Goal: Task Accomplishment & Management: Manage account settings

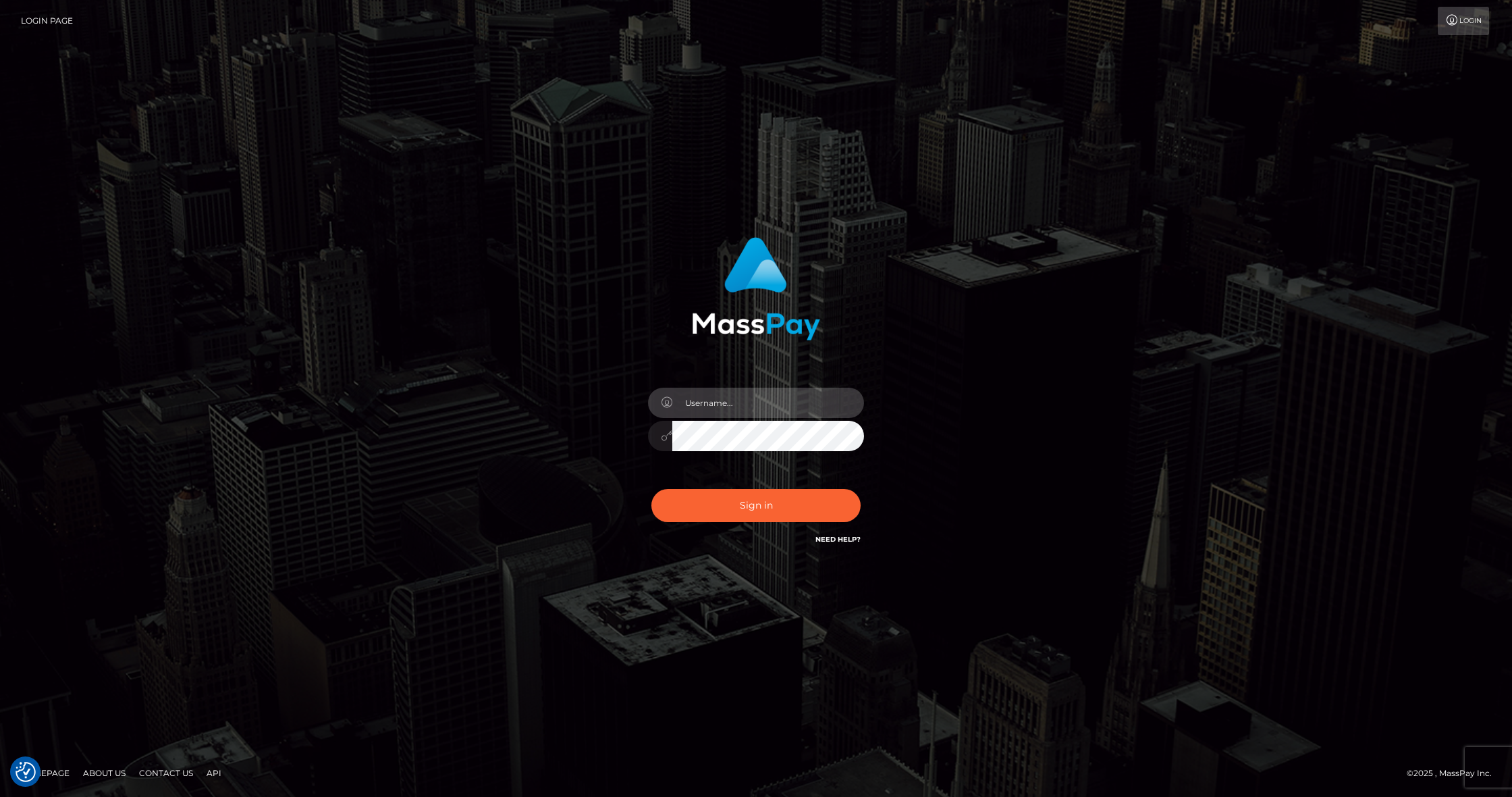
type input "[PERSON_NAME].relife"
click at [766, 503] on button "Sign in" at bounding box center [756, 505] width 209 height 33
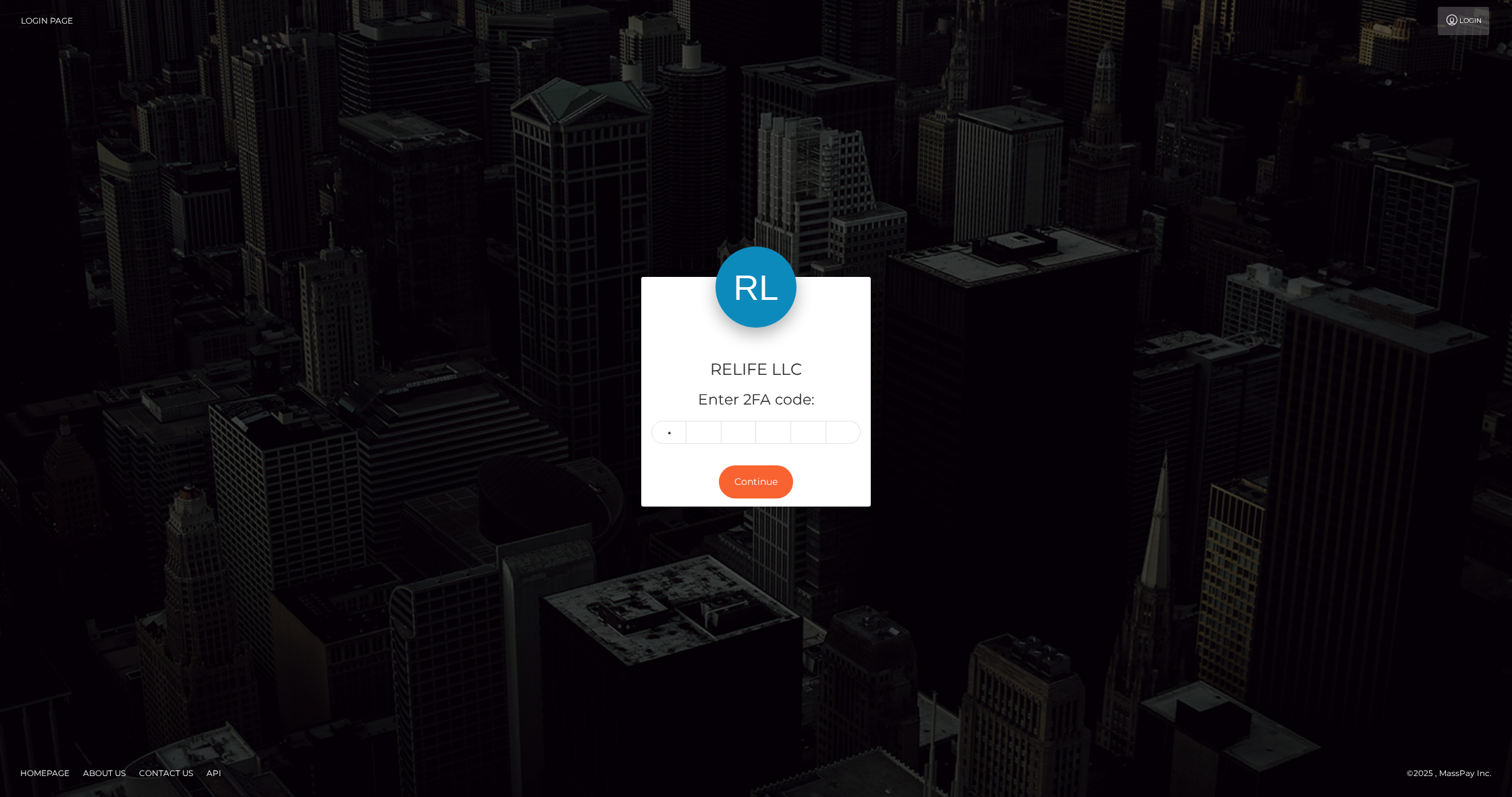
type input "8"
type input "5"
type input "4"
type input "2"
type input "1"
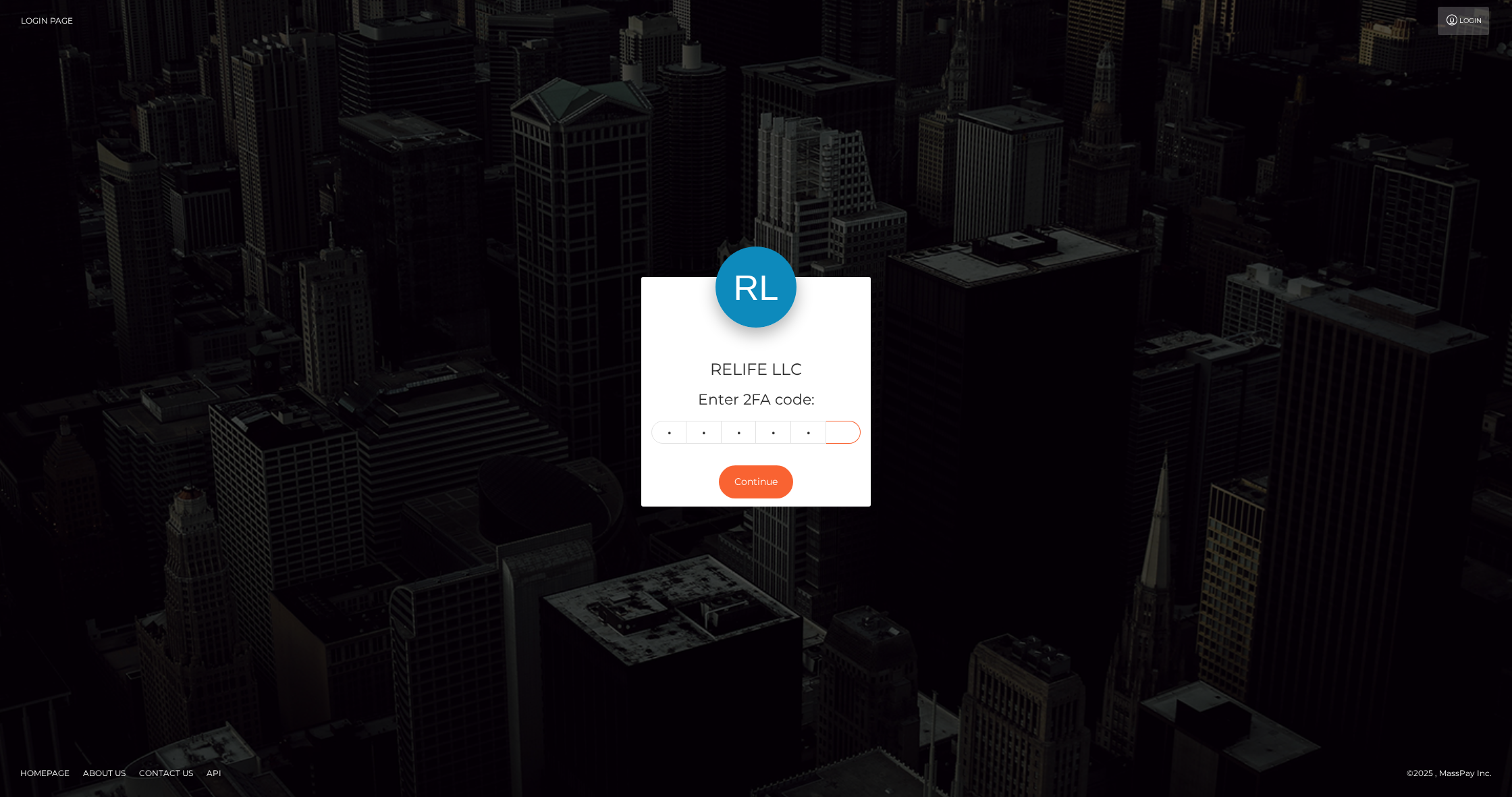
type input "1"
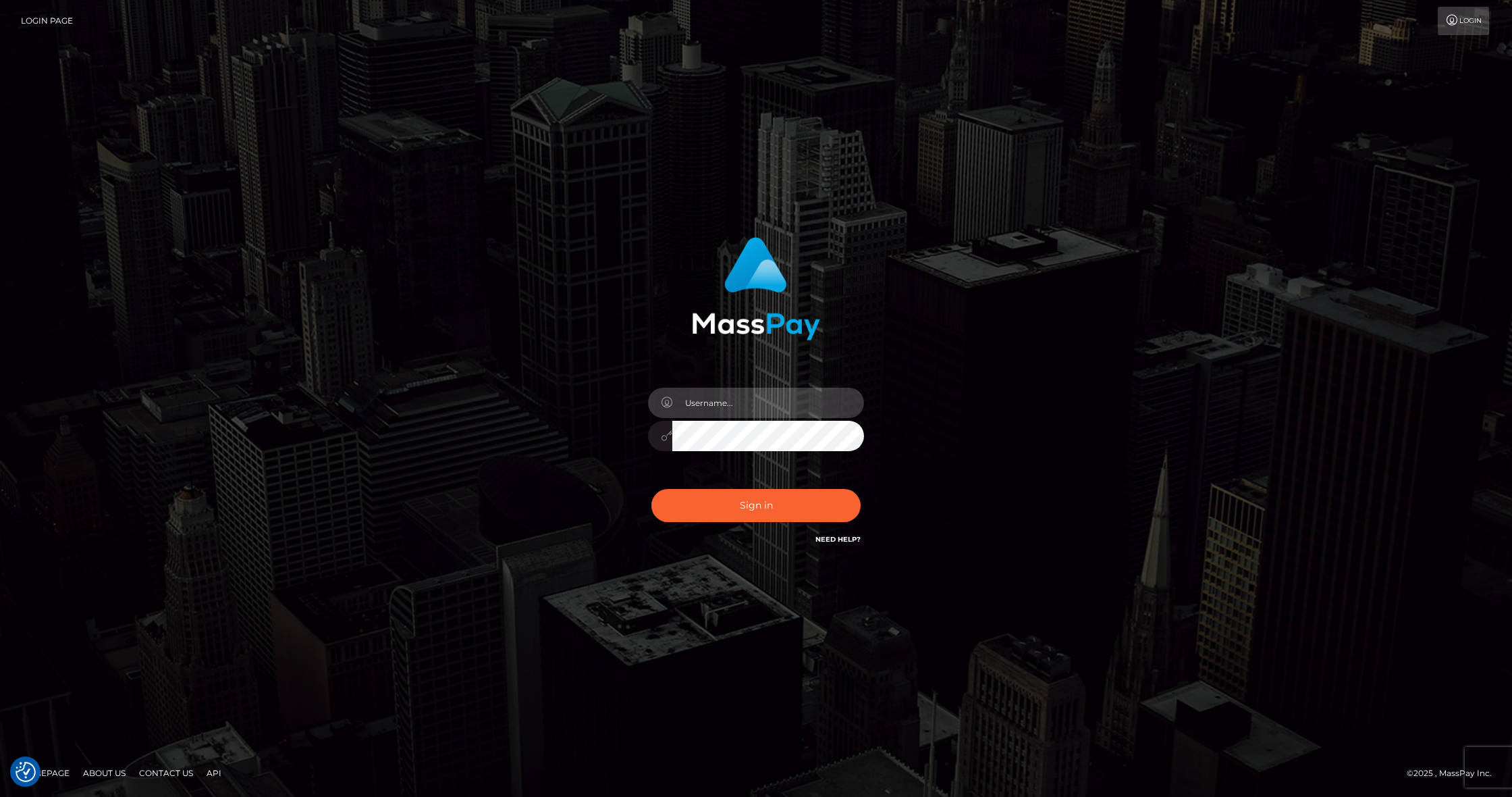
type input "Edwin.relife"
click at [749, 504] on button "Sign in" at bounding box center [756, 505] width 209 height 33
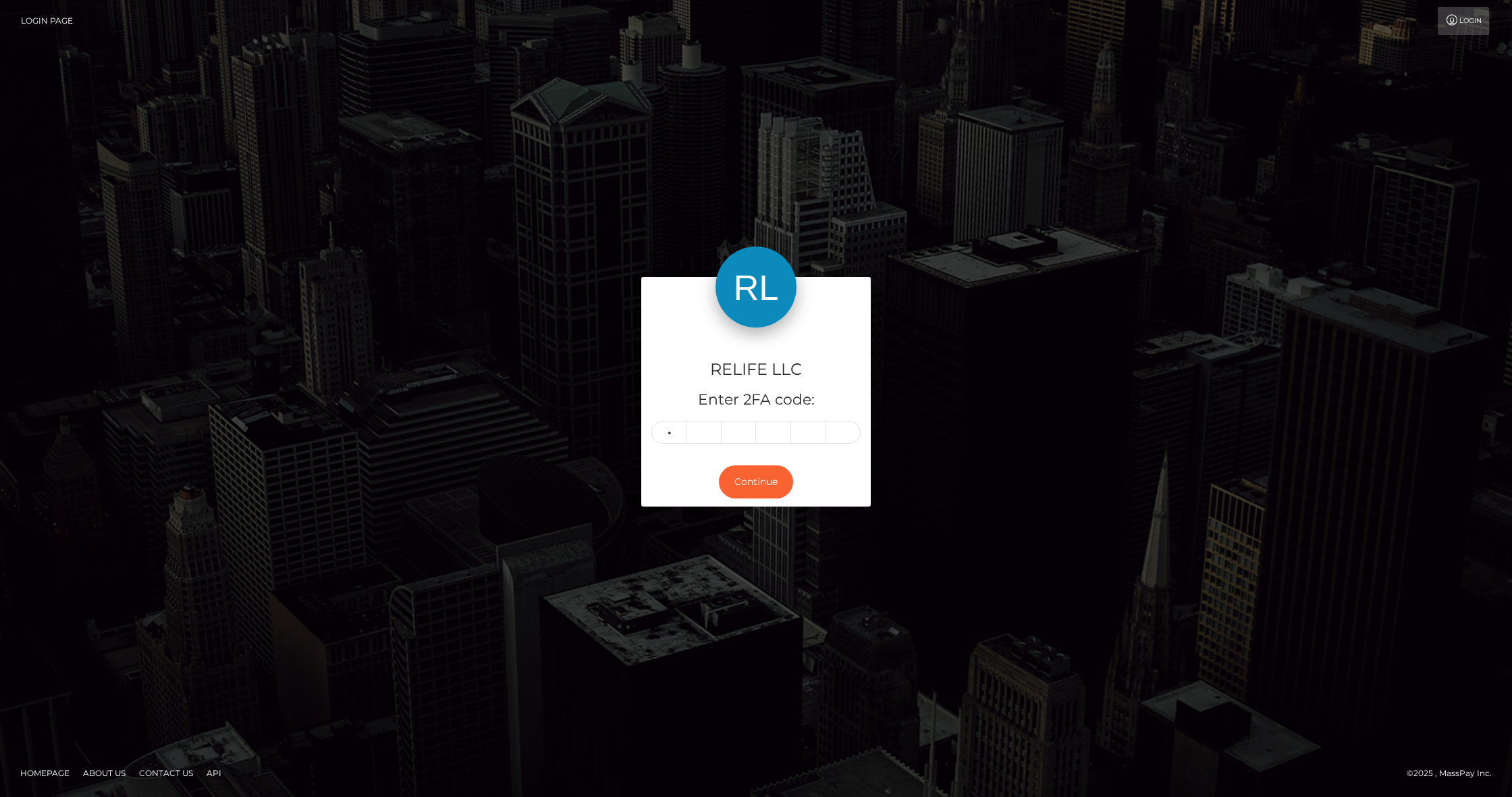
type input "2"
type input "4"
type input "7"
type input "0"
type input "9"
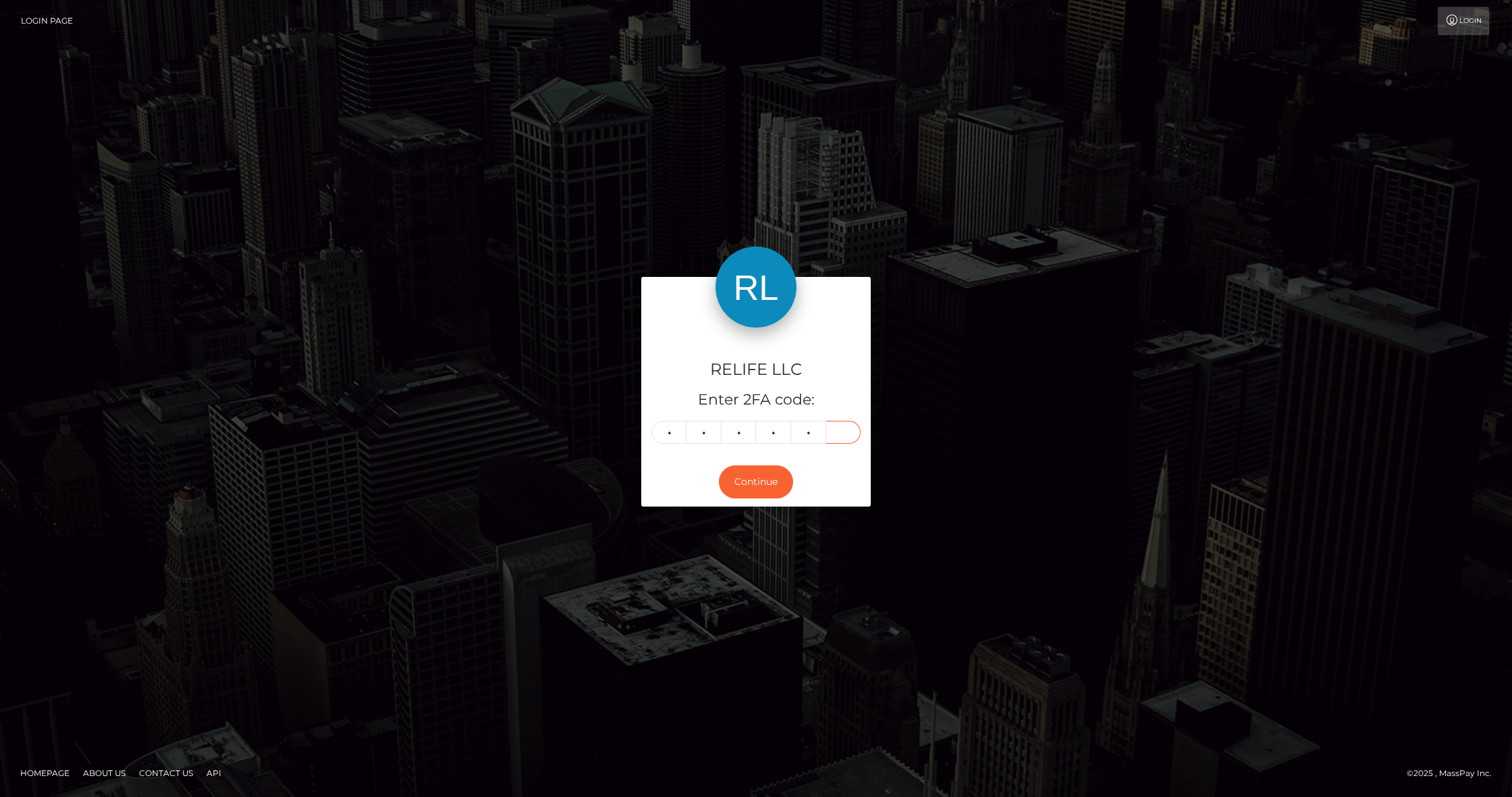
type input "0"
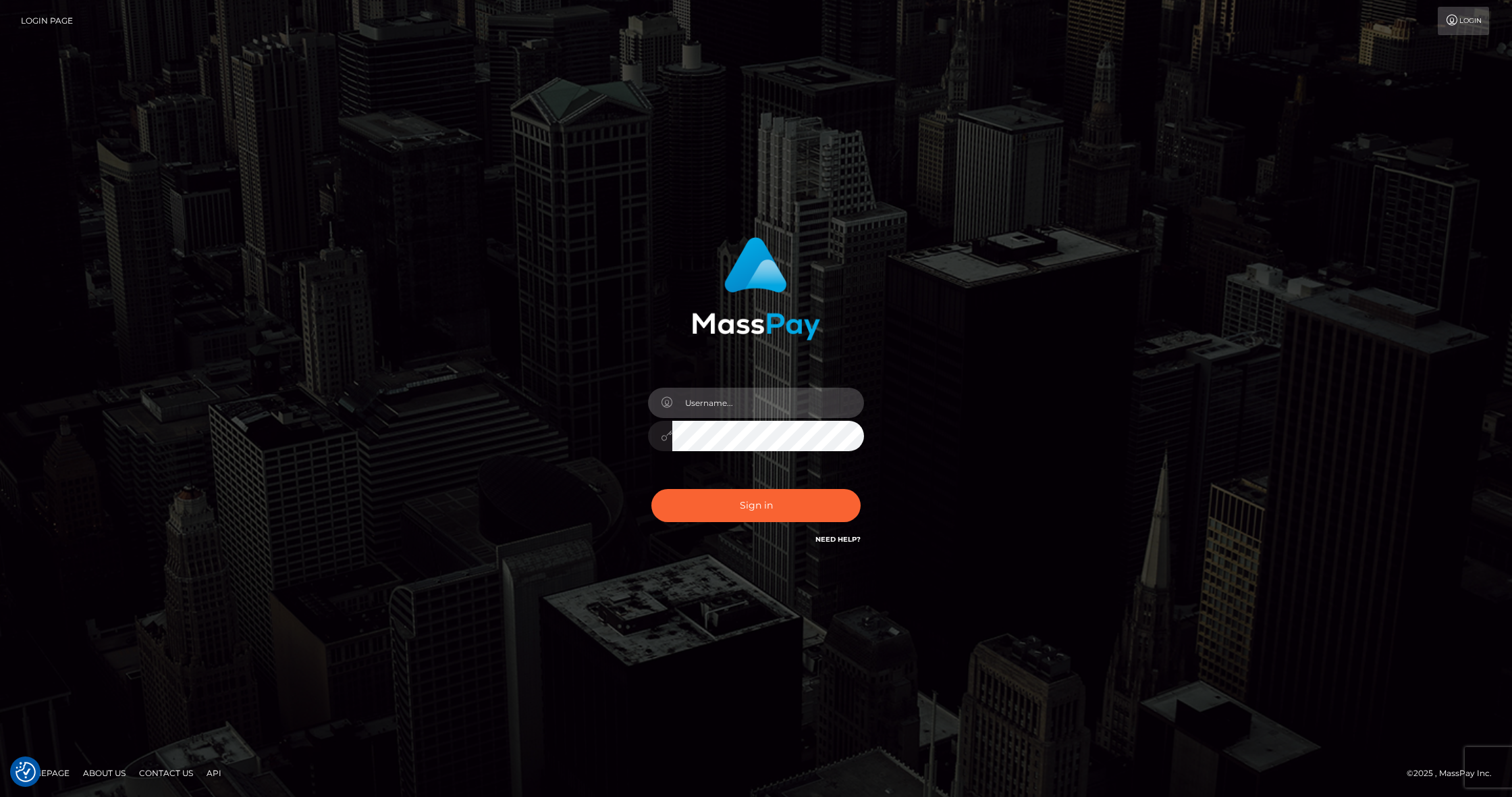
type input "Edwin.relife"
click at [762, 508] on button "Sign in" at bounding box center [756, 505] width 209 height 33
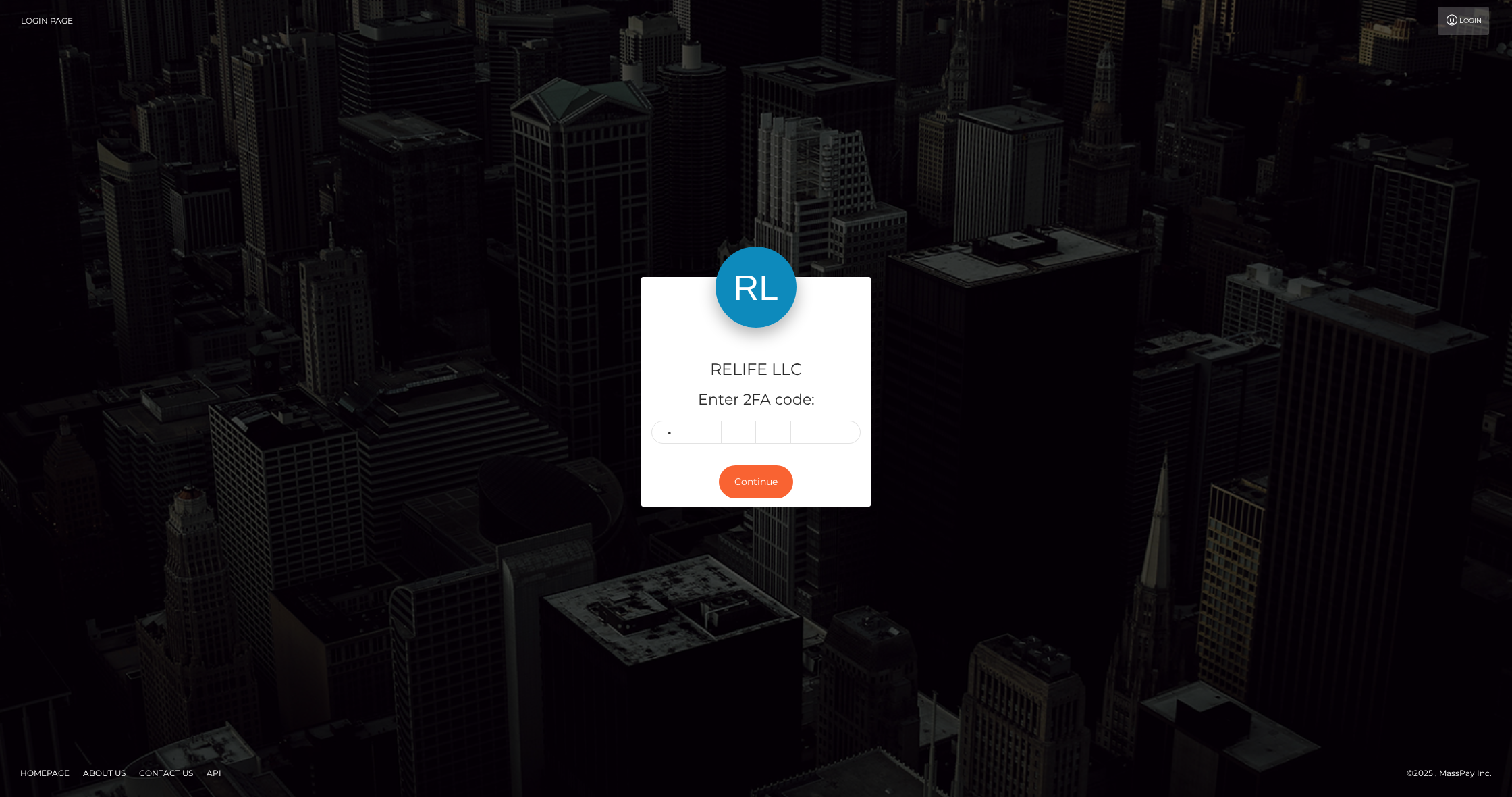
type input "2"
type input "4"
type input "7"
type input "0"
type input "8"
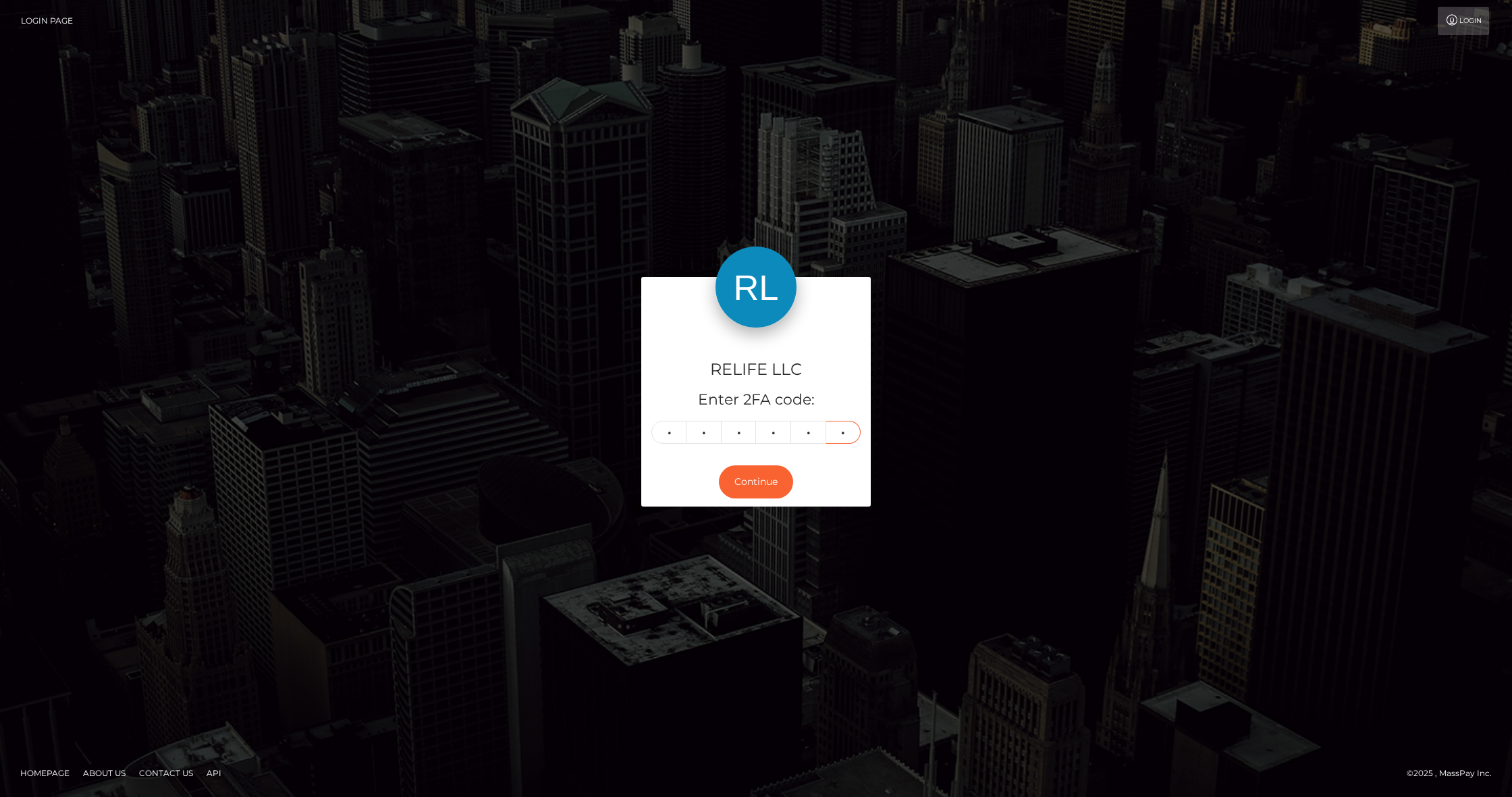
type input "9"
click at [756, 483] on button "Continue" at bounding box center [756, 481] width 74 height 33
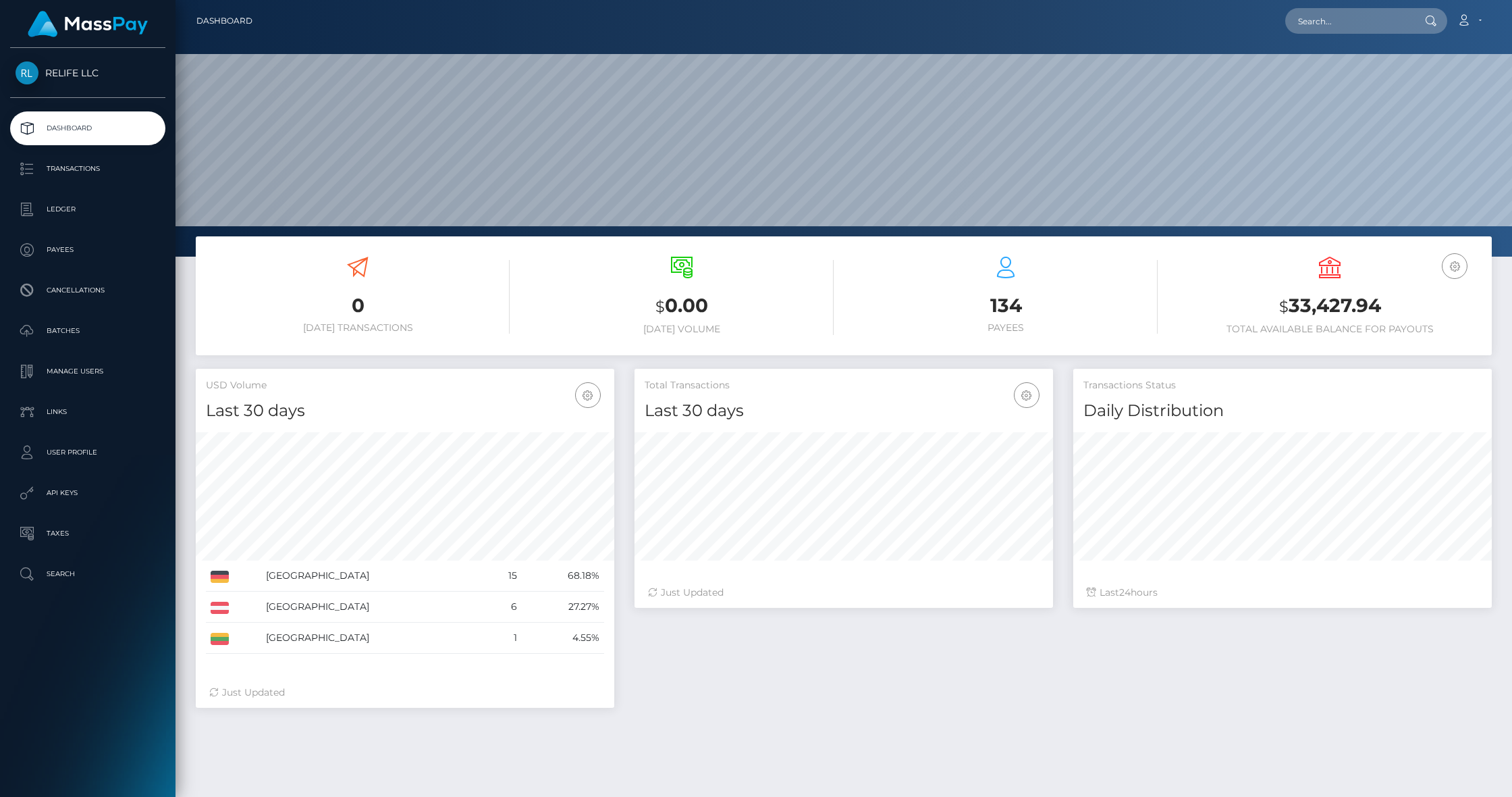
scroll to position [238, 419]
click at [62, 253] on p "Payees" at bounding box center [88, 250] width 145 height 21
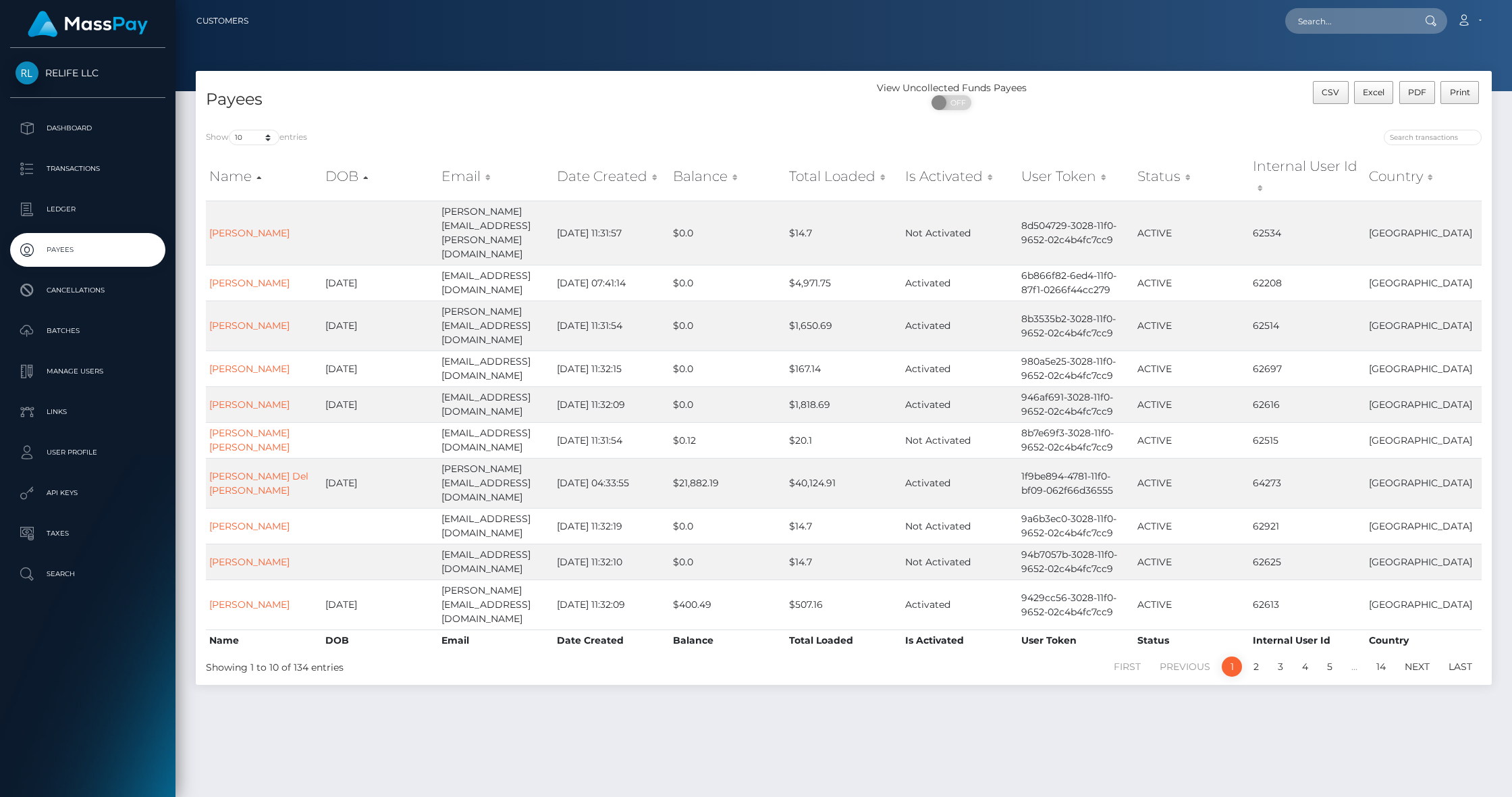
scroll to position [6, 0]
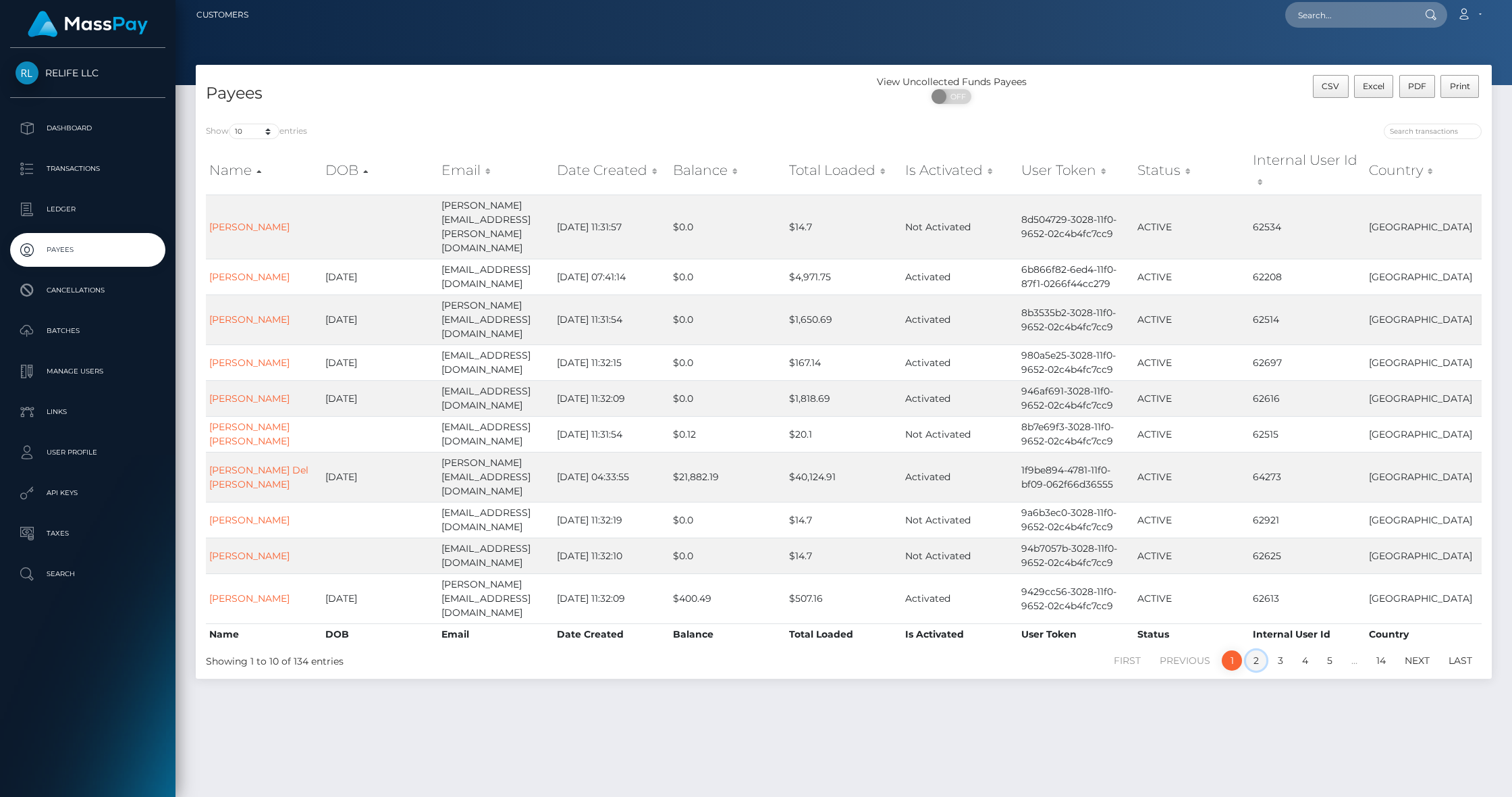
click at [1255, 651] on link "2" at bounding box center [1257, 661] width 21 height 21
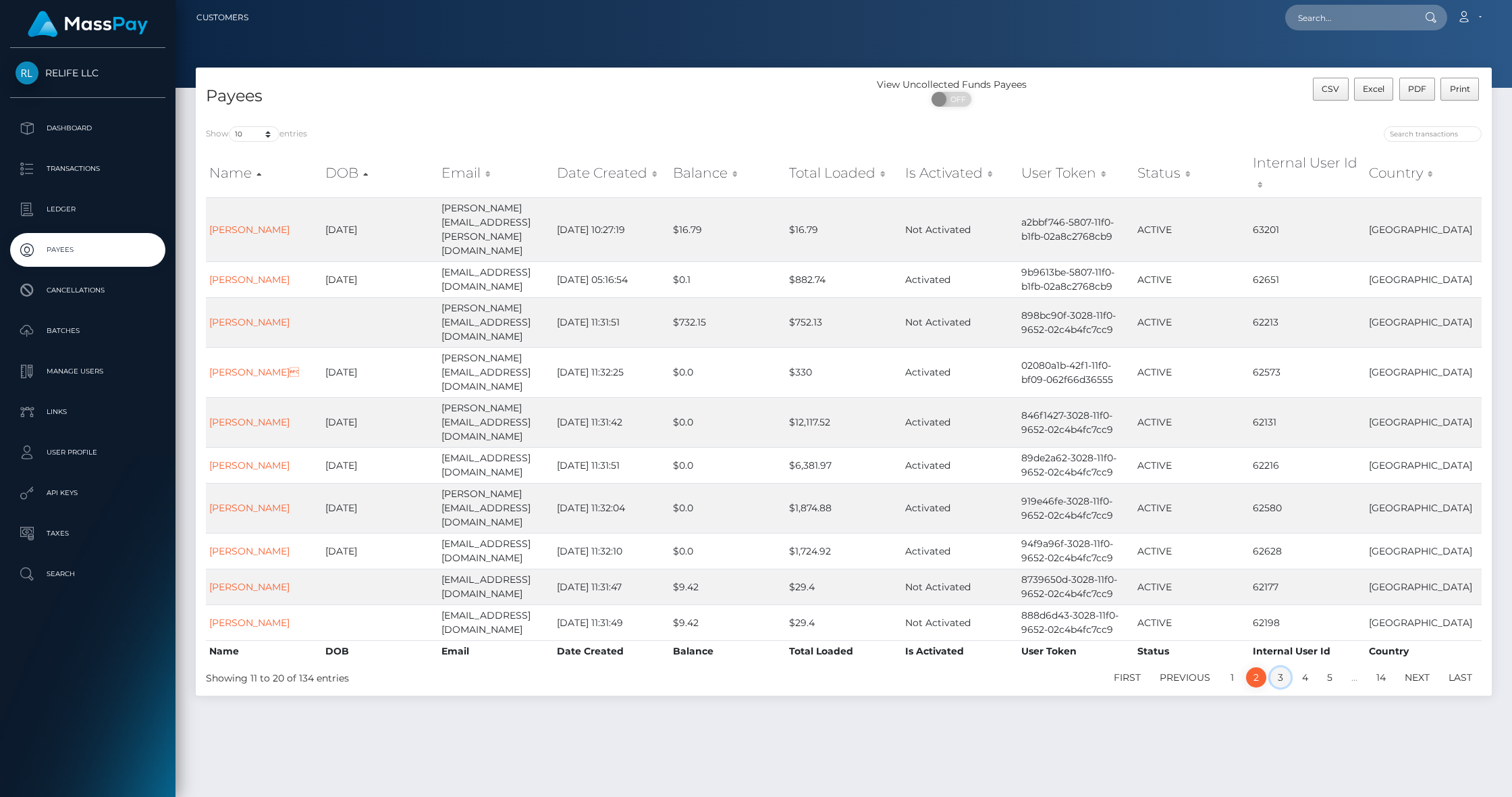
click at [1286, 667] on link "3" at bounding box center [1280, 677] width 21 height 21
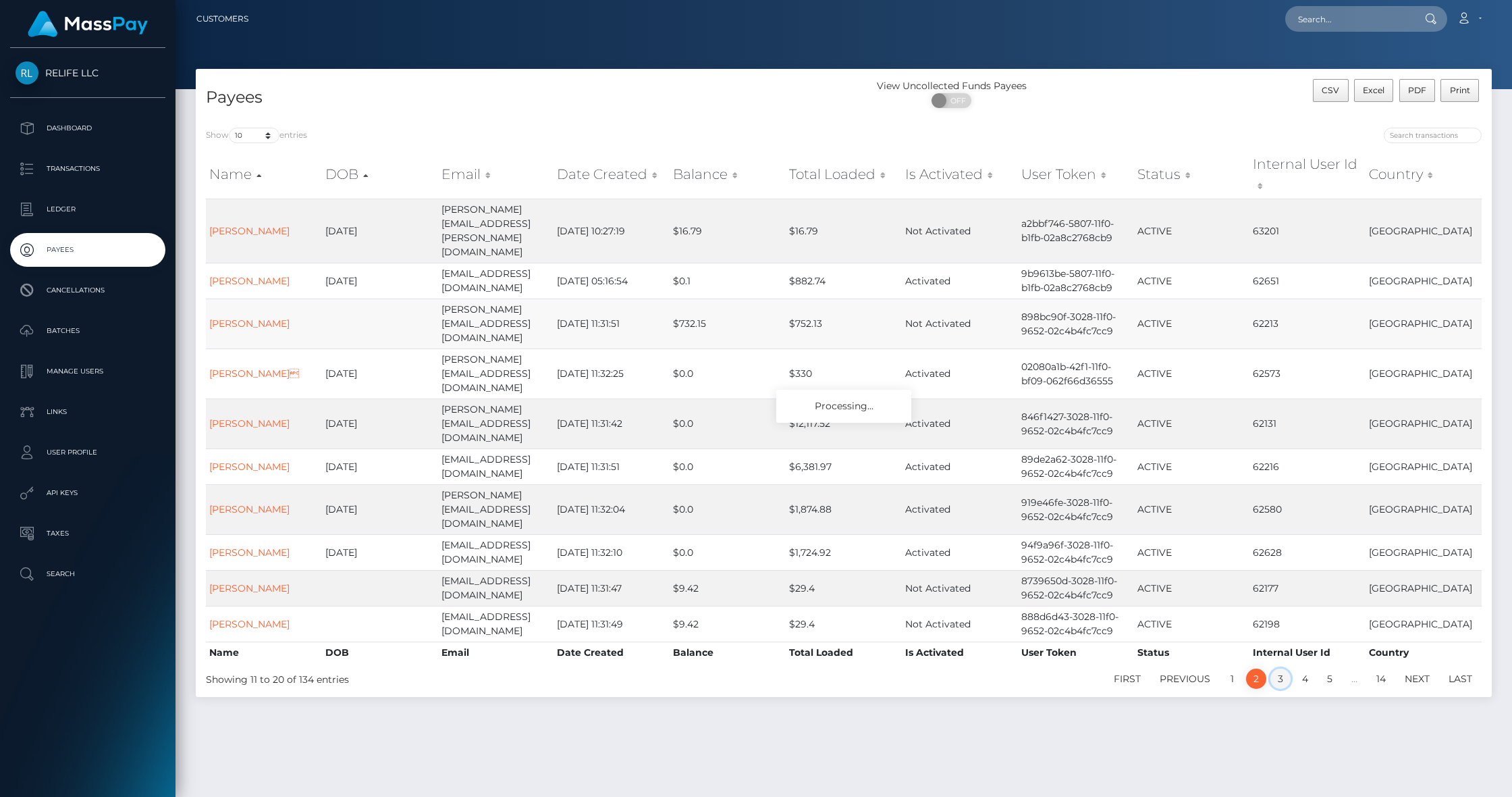
scroll to position [2, 0]
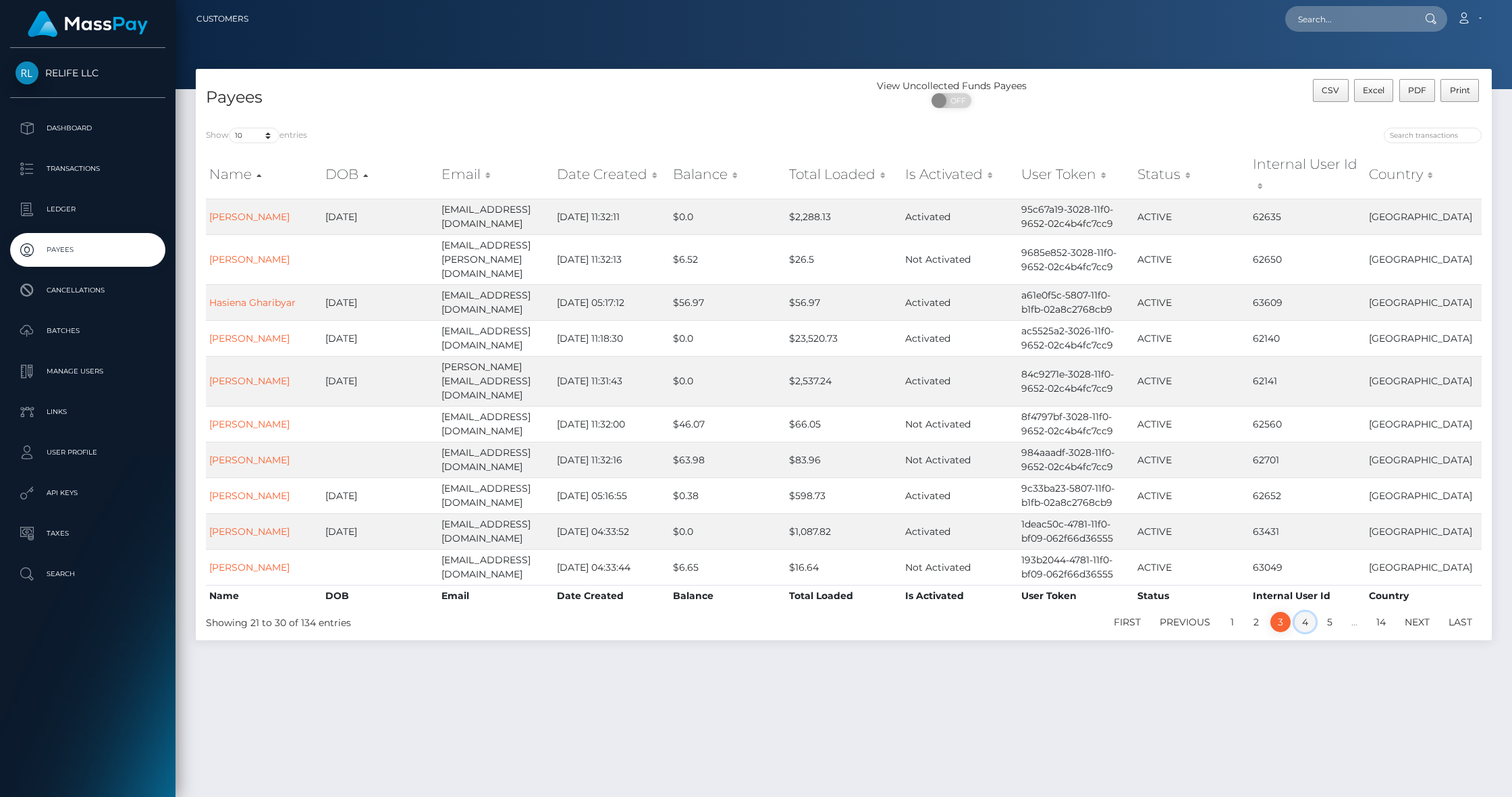
drag, startPoint x: 1303, startPoint y: 574, endPoint x: 1212, endPoint y: 558, distance: 92.4
click at [1302, 612] on link "4" at bounding box center [1305, 622] width 21 height 21
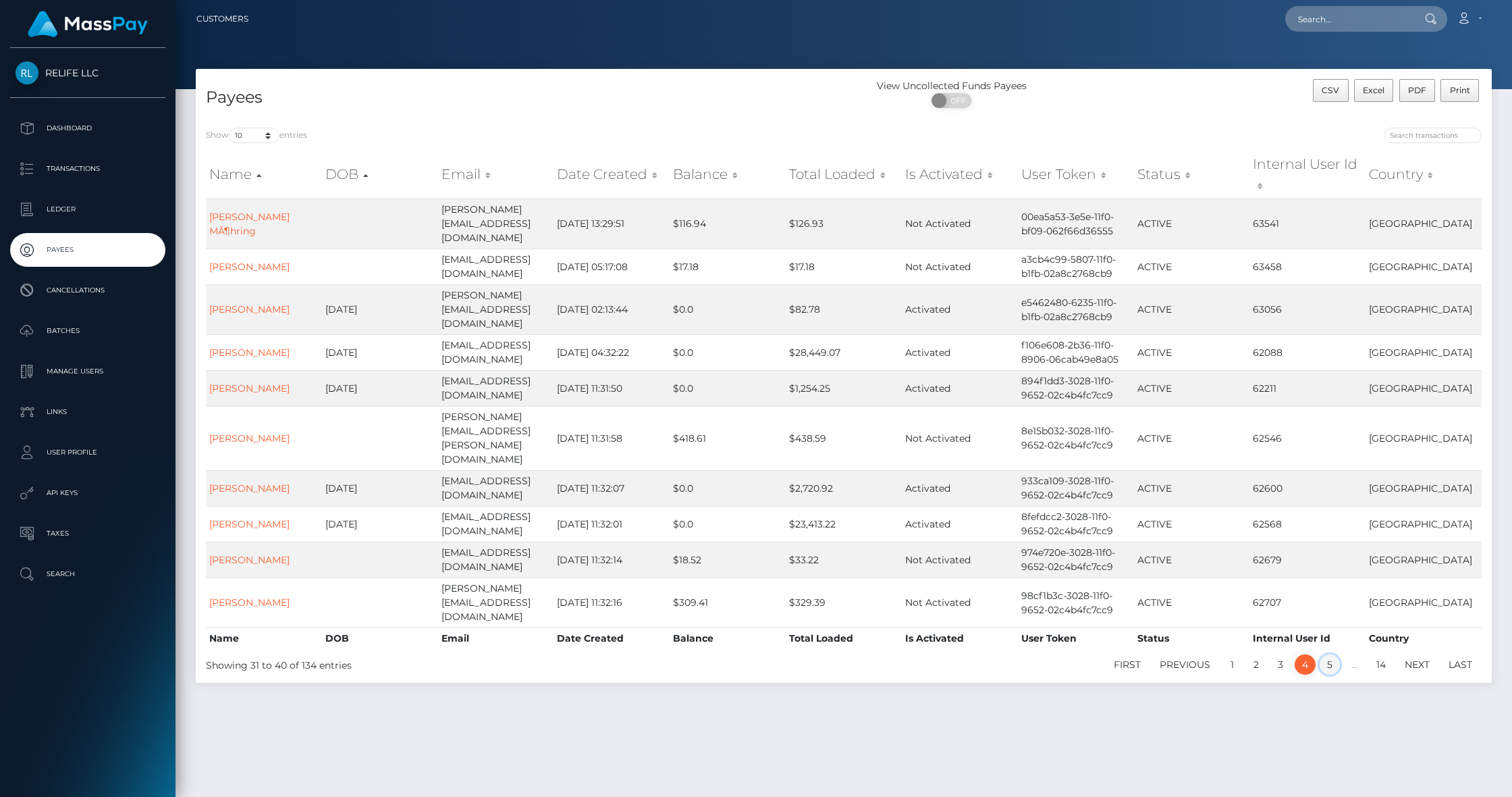
click at [1331, 655] on link "5" at bounding box center [1330, 665] width 21 height 21
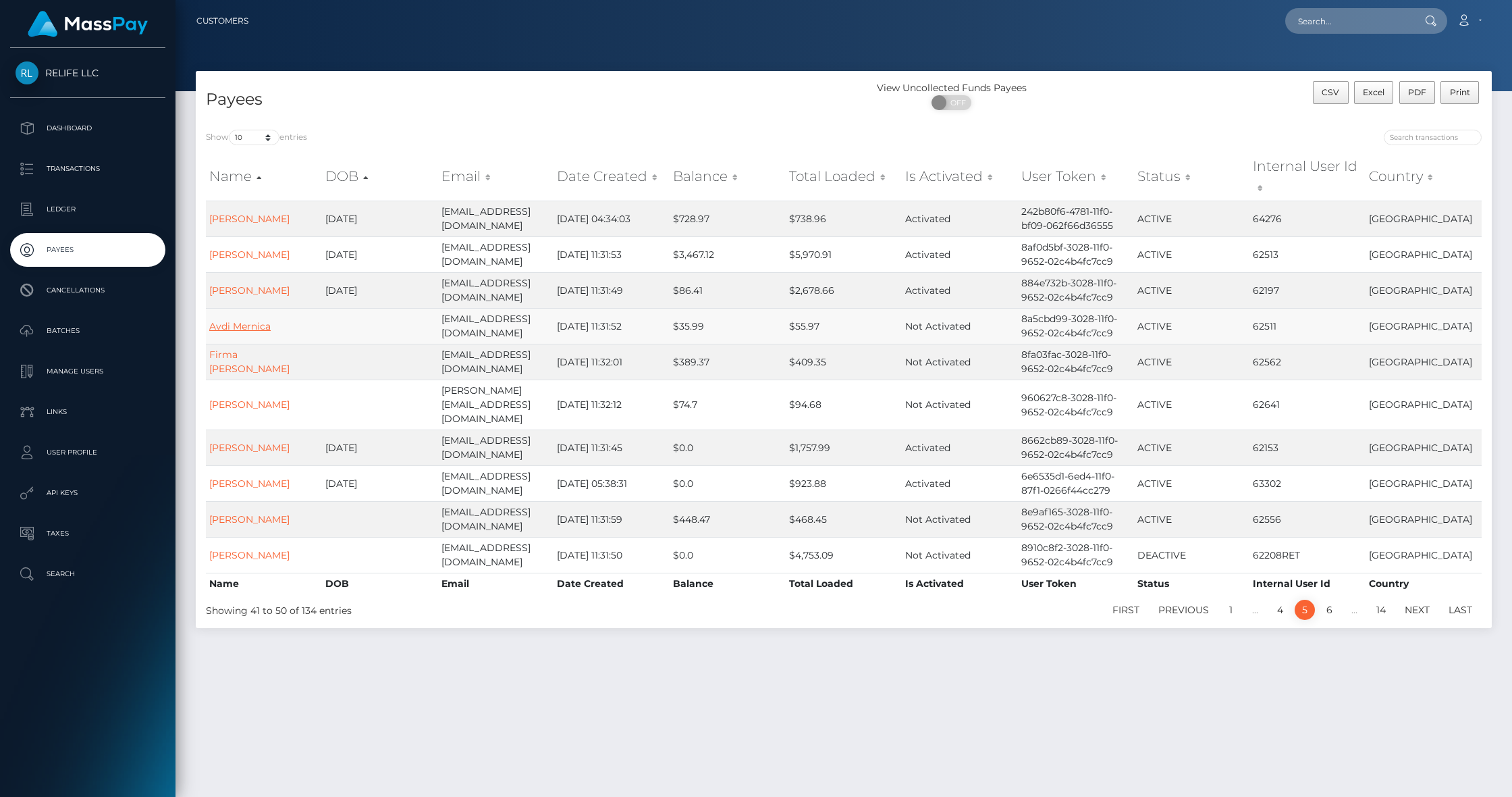
scroll to position [0, 0]
click at [1327, 600] on link "6" at bounding box center [1329, 610] width 21 height 21
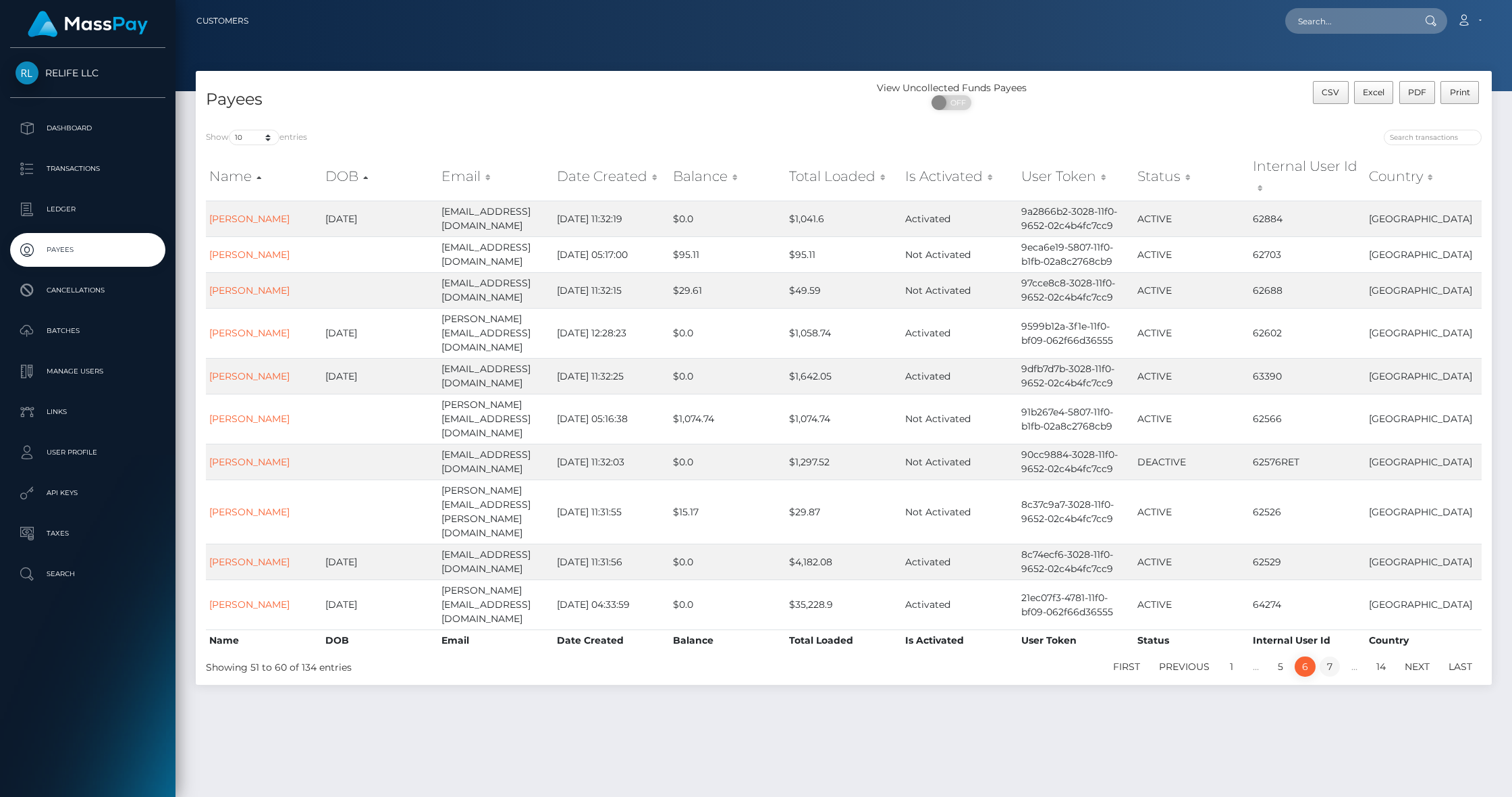
click at [1330, 656] on link "7" at bounding box center [1330, 666] width 21 height 21
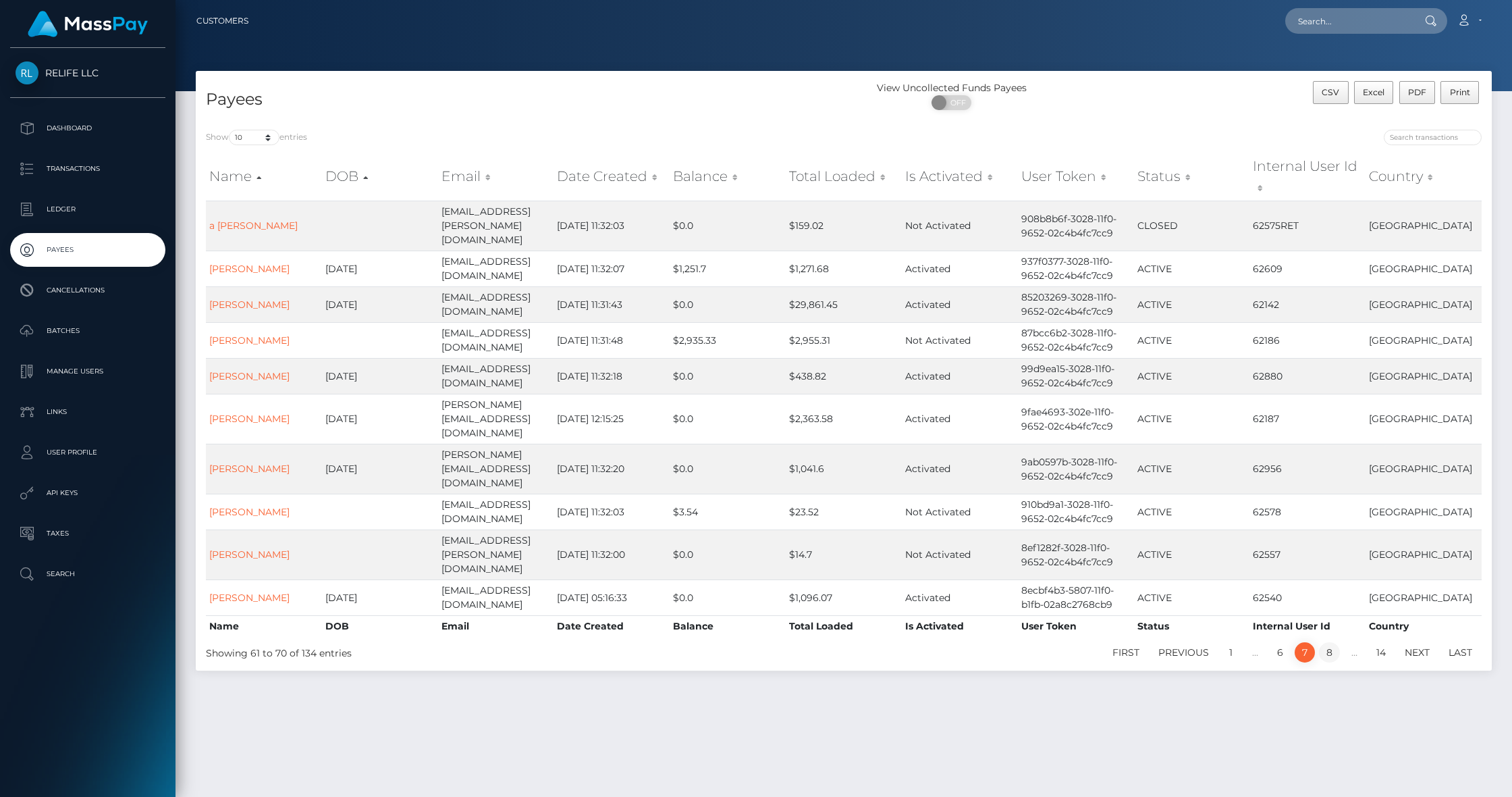
click at [1322, 643] on link "8" at bounding box center [1329, 652] width 21 height 21
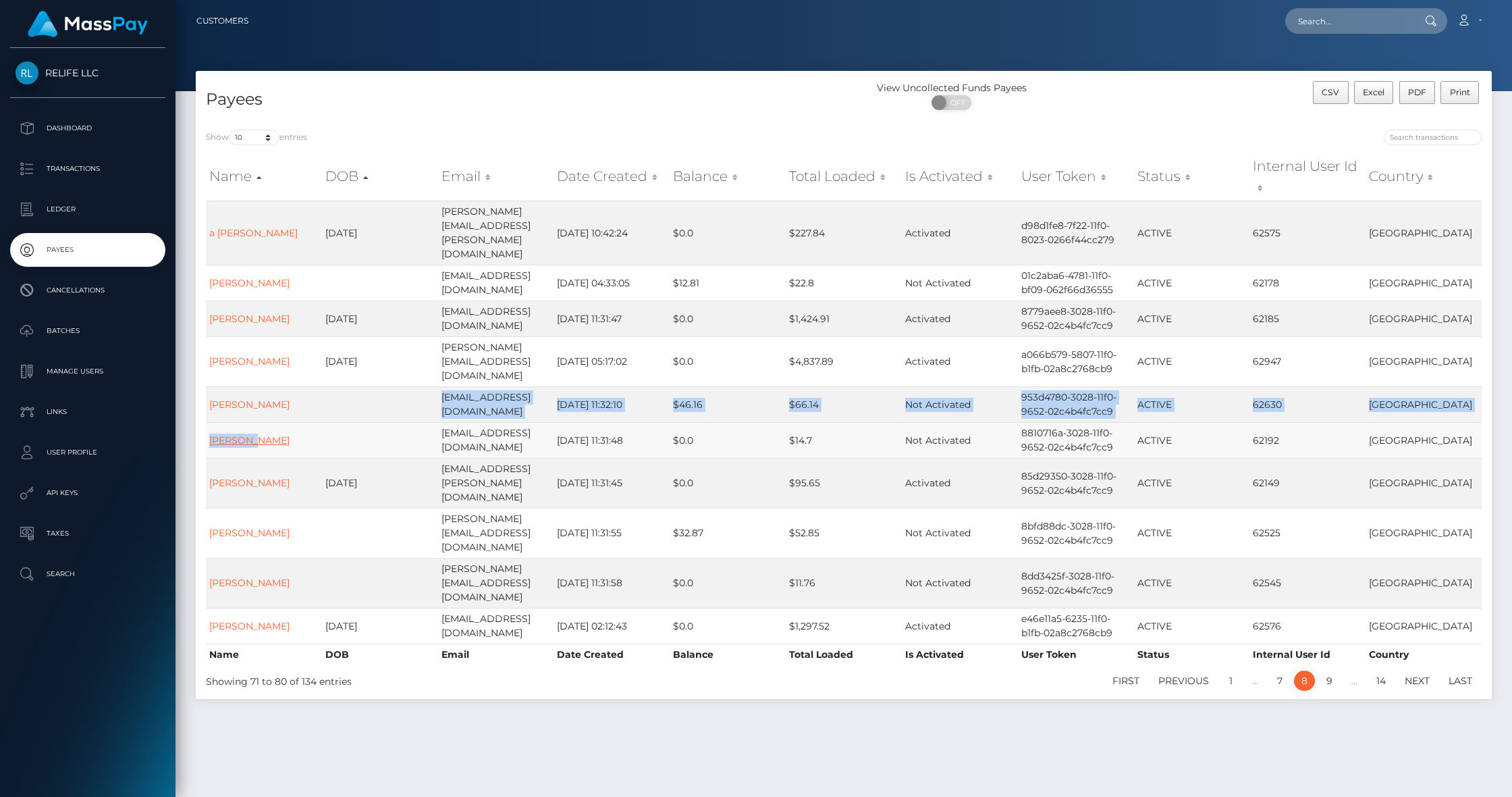
drag, startPoint x: 241, startPoint y: 348, endPoint x: 243, endPoint y: 378, distance: 30.1
click at [241, 376] on tbody "a [PERSON_NAME] [DATE] [PERSON_NAME][EMAIL_ADDRESS][PERSON_NAME][DOMAIN_NAME] […" at bounding box center [844, 422] width 1276 height 443
click at [1330, 670] on link "9" at bounding box center [1329, 680] width 21 height 21
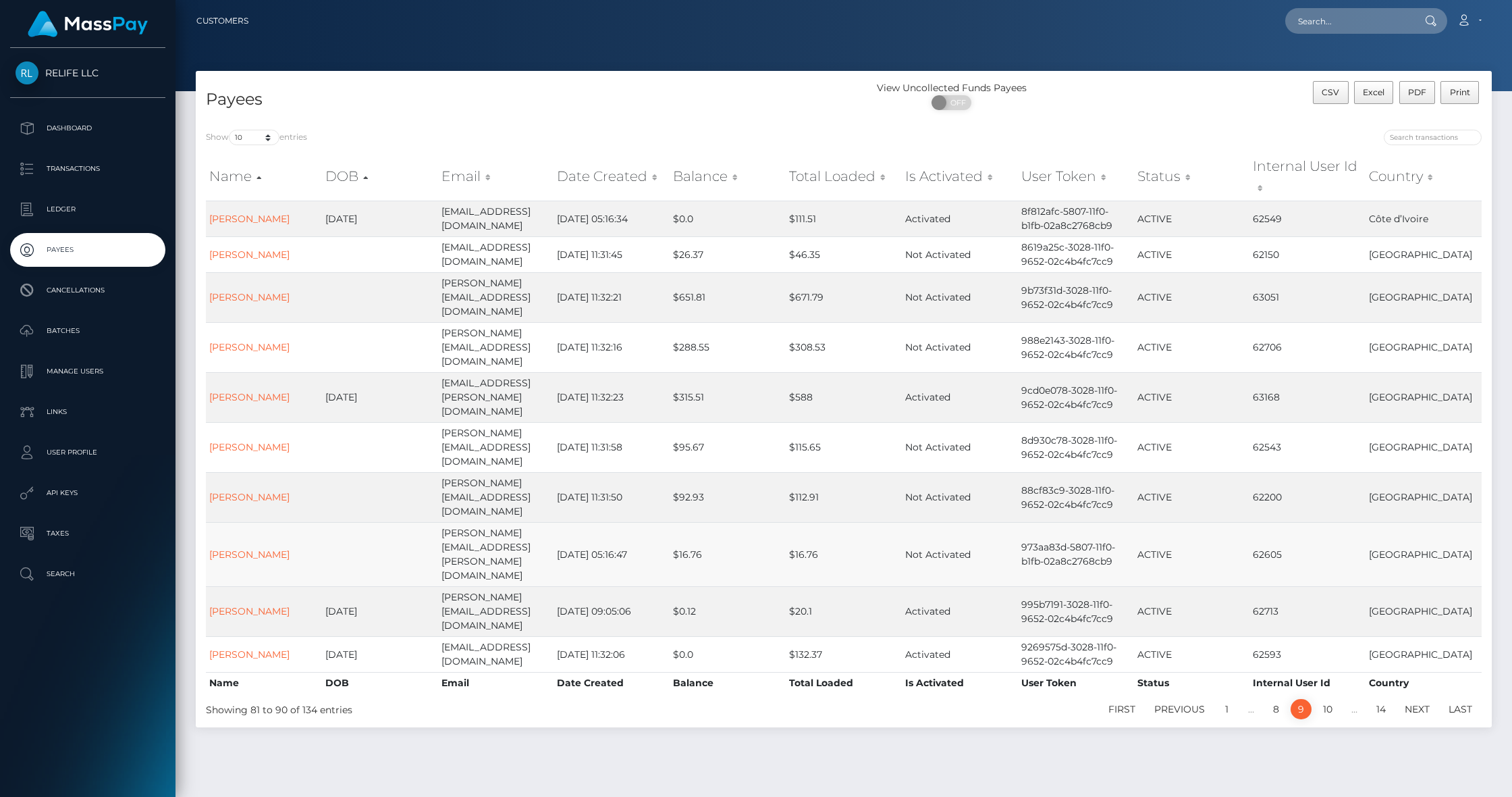
drag, startPoint x: 1322, startPoint y: 573, endPoint x: 1117, endPoint y: 458, distance: 235.1
click at [1322, 699] on link "10" at bounding box center [1328, 709] width 25 height 21
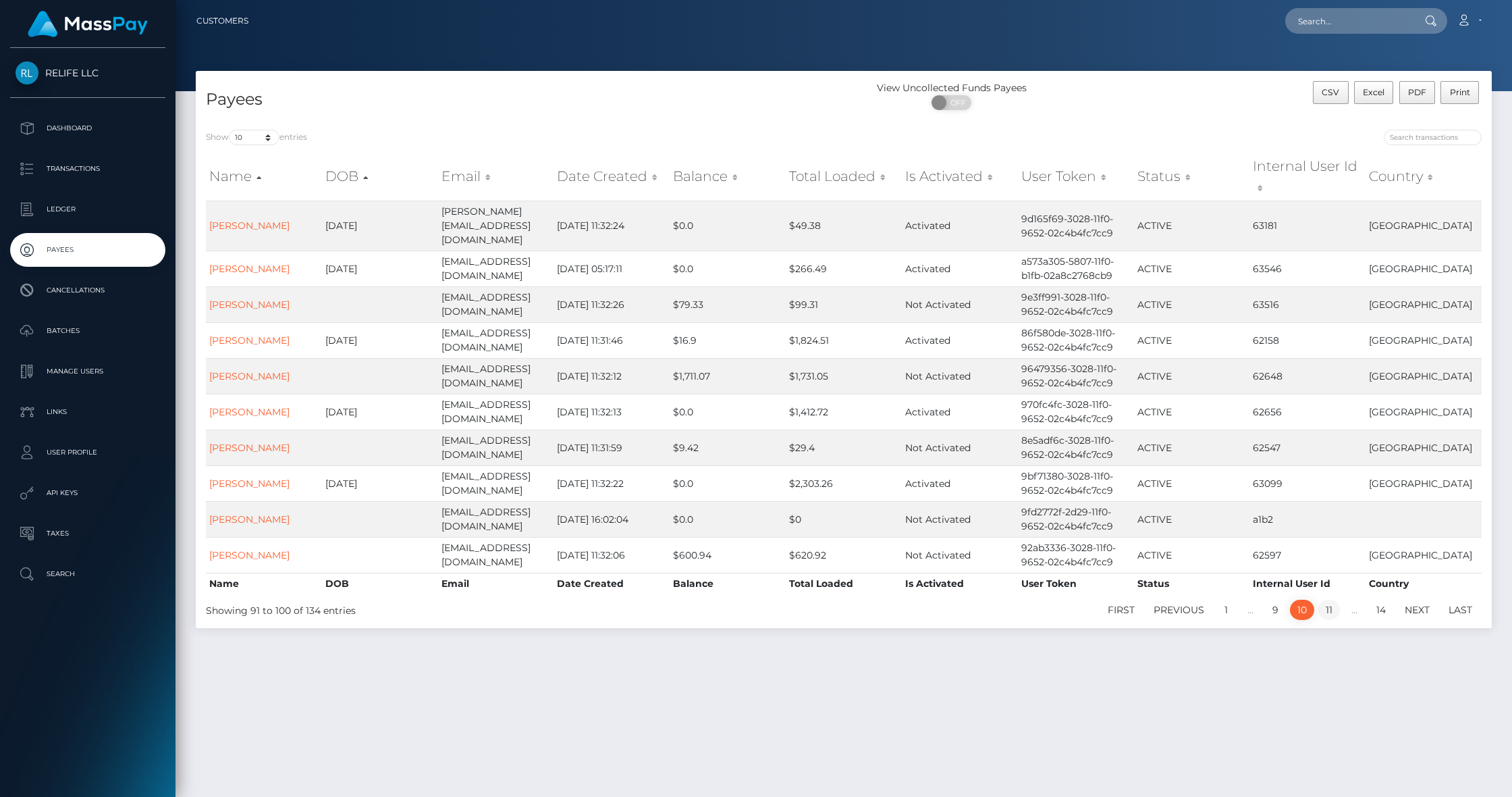
click at [1331, 600] on link "11" at bounding box center [1330, 610] width 21 height 21
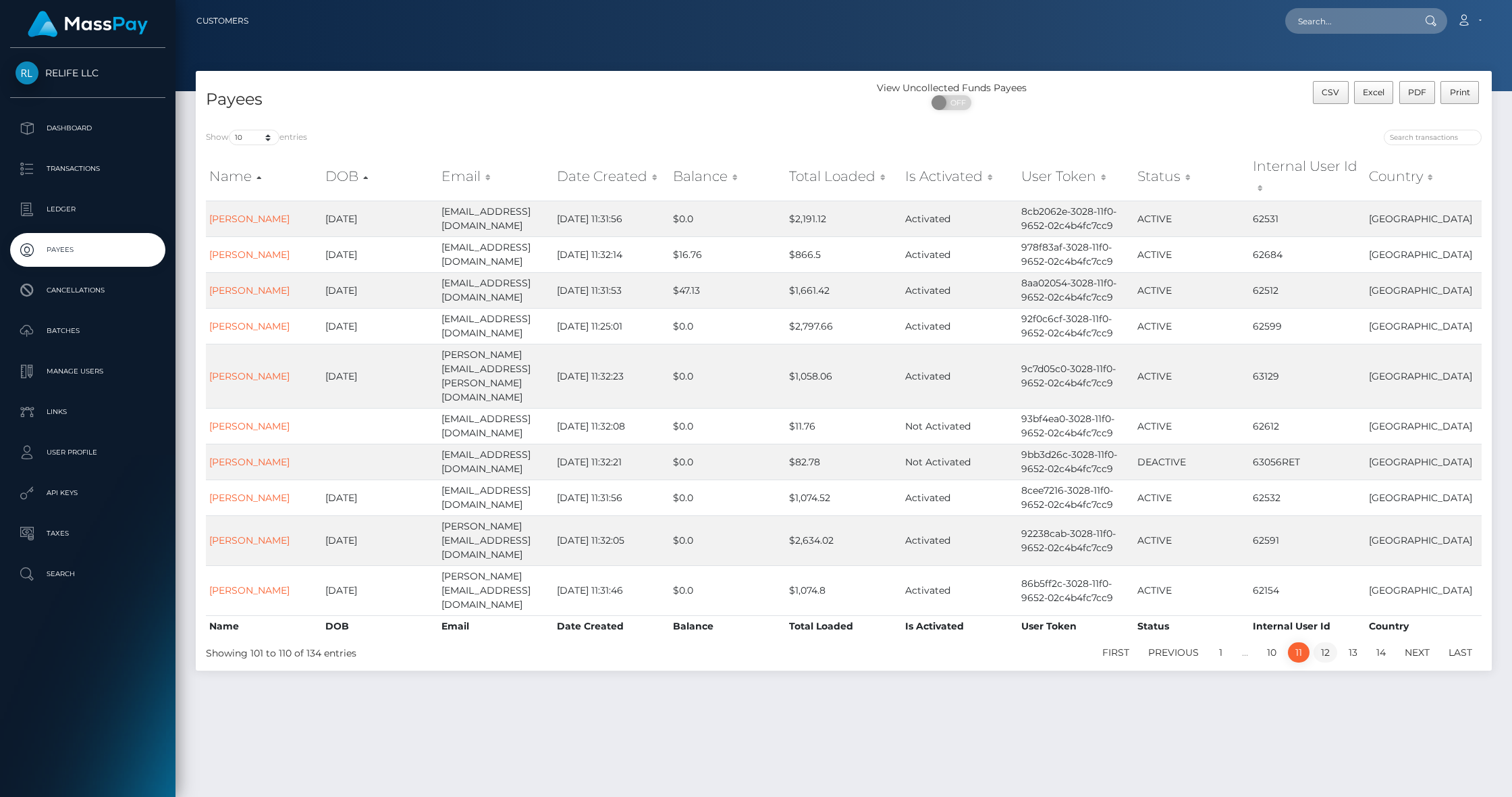
click at [1321, 643] on link "12" at bounding box center [1326, 652] width 24 height 21
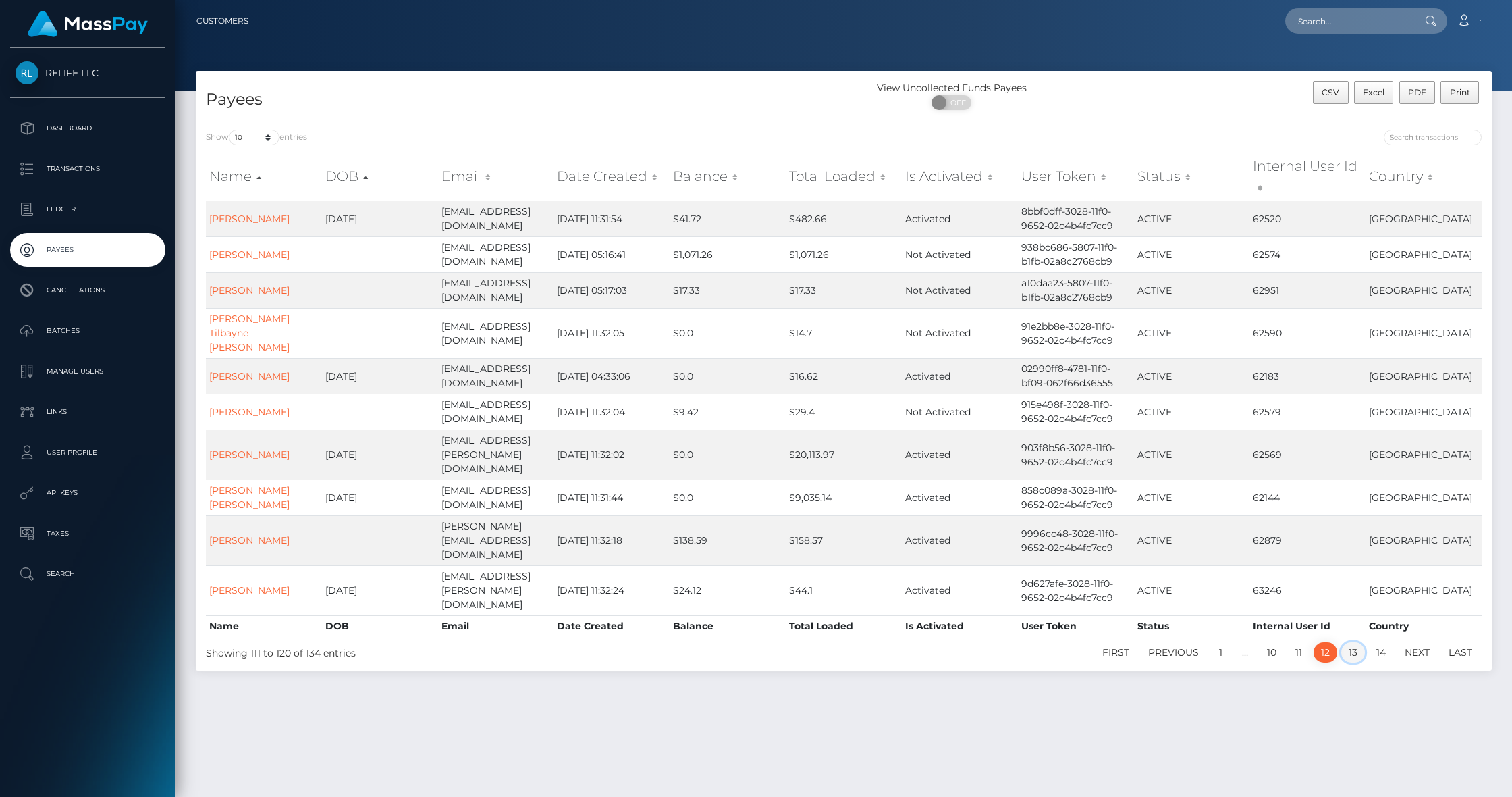
click at [1353, 643] on link "13" at bounding box center [1353, 652] width 24 height 21
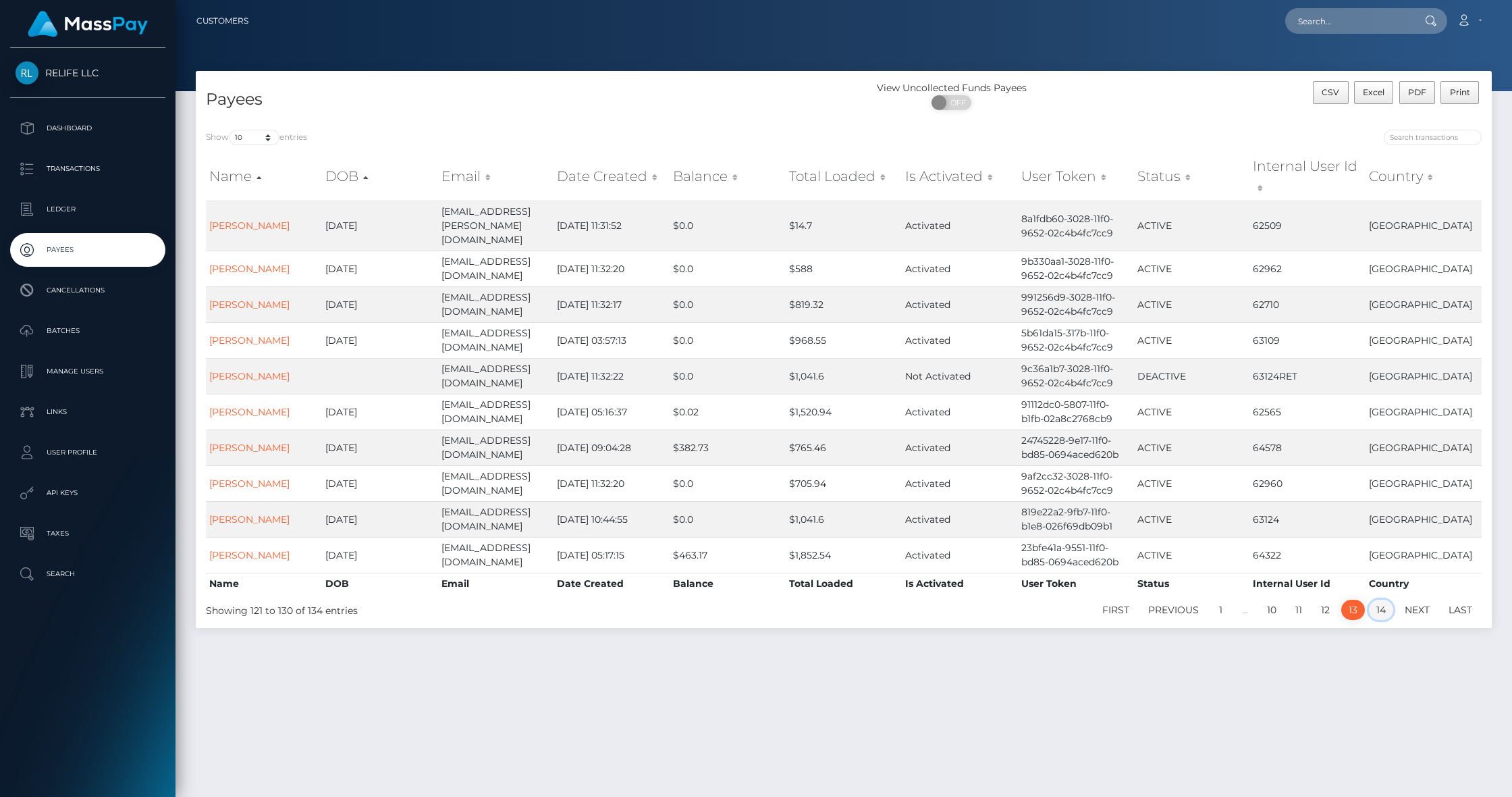
click at [1379, 600] on link "14" at bounding box center [1381, 610] width 25 height 21
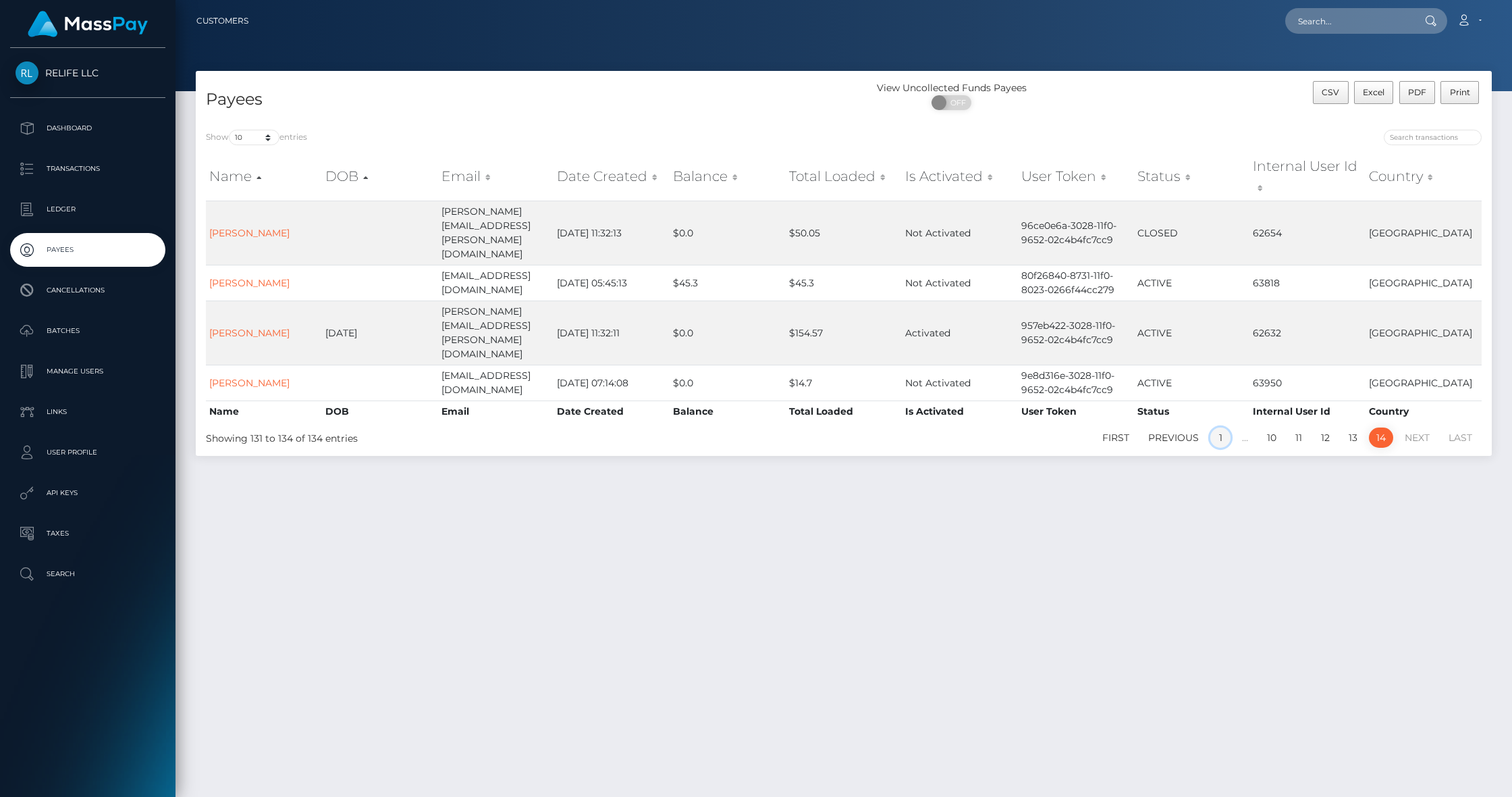
click at [1221, 427] on link "1" at bounding box center [1220, 437] width 21 height 21
